Goal: Task Accomplishment & Management: Use online tool/utility

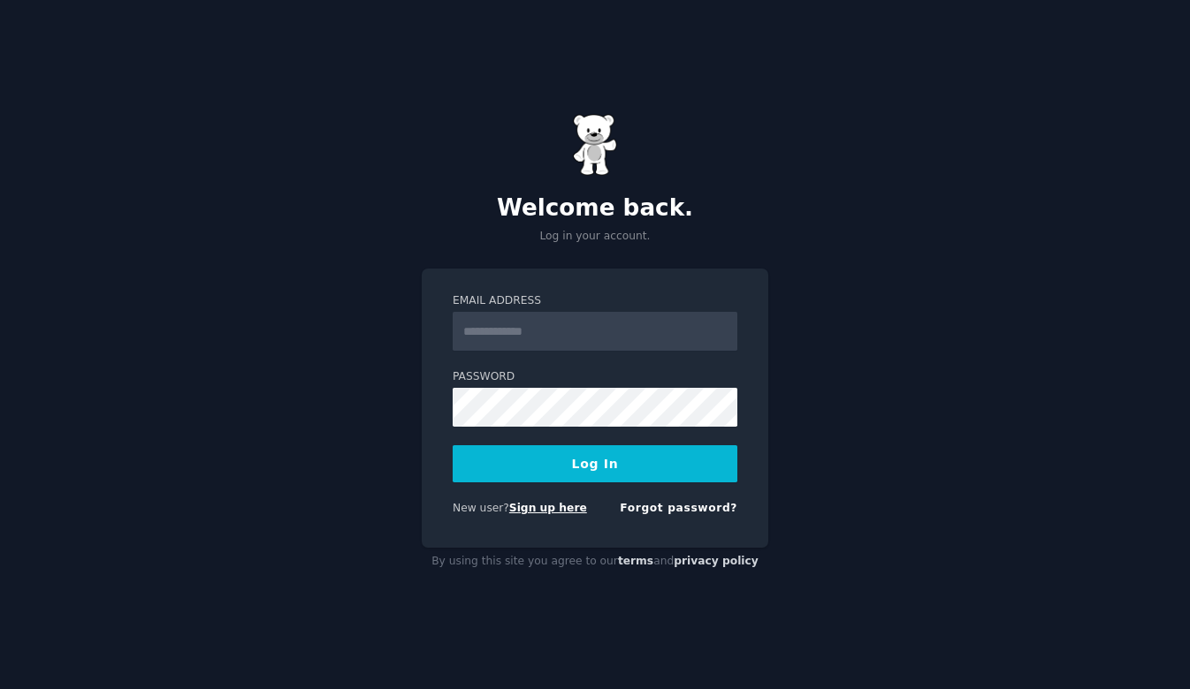
click at [561, 513] on link "Sign up here" at bounding box center [548, 508] width 78 height 12
click at [527, 347] on input "Email Address" at bounding box center [594, 331] width 285 height 39
type input "**********"
click at [633, 454] on button "Log In" at bounding box center [594, 463] width 285 height 37
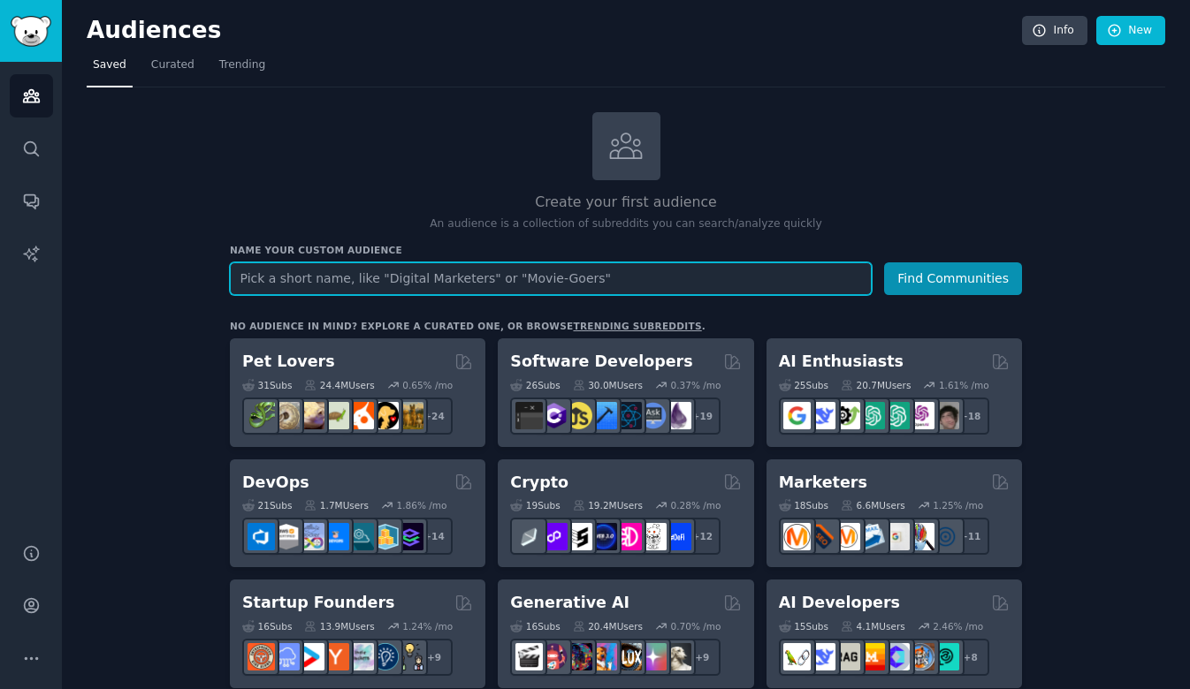
click at [427, 276] on input "text" at bounding box center [551, 278] width 642 height 33
type input "S"
type input "job seeker"
click at [884, 262] on button "Find Communities" at bounding box center [953, 278] width 138 height 33
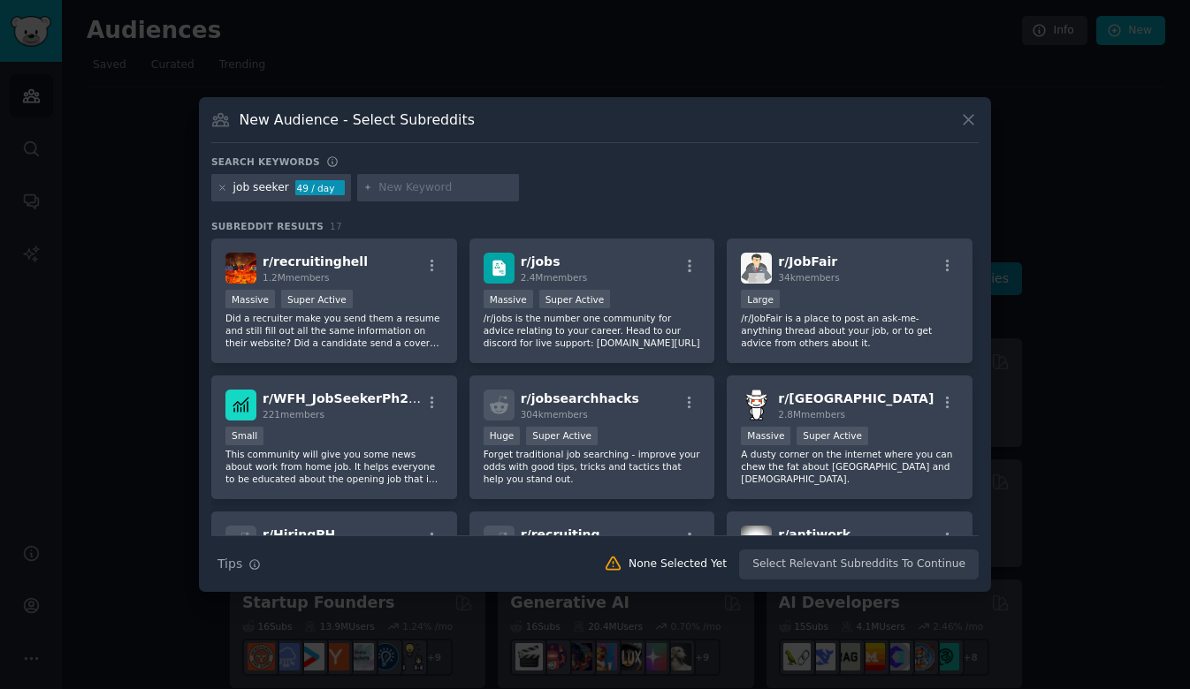
click at [414, 183] on input "text" at bounding box center [445, 188] width 134 height 16
type input "job search"
